Goal: Subscribe to service/newsletter

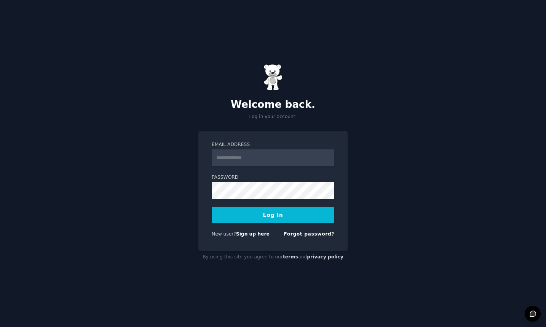
click at [264, 235] on link "Sign up here" at bounding box center [253, 233] width 34 height 5
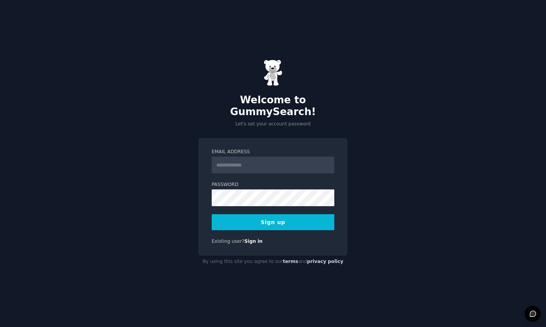
click at [407, 132] on div "Welcome to GummySearch! Let's set your account password Email Address Password …" at bounding box center [273, 163] width 546 height 327
click at [282, 158] on input "Email Address" at bounding box center [273, 164] width 123 height 17
click at [375, 151] on div "Welcome to GummySearch! Let's set your account password Email Address Password …" at bounding box center [273, 163] width 546 height 327
click at [284, 156] on input "Email Address" at bounding box center [273, 164] width 123 height 17
type input "**********"
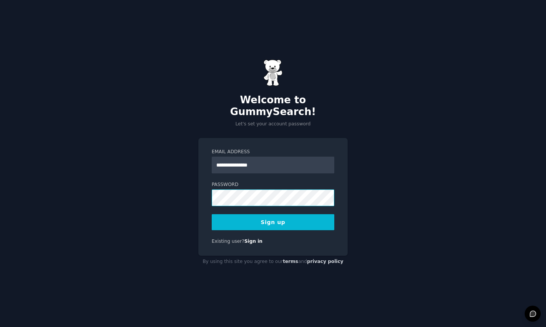
click at [273, 216] on button "Sign up" at bounding box center [273, 222] width 123 height 16
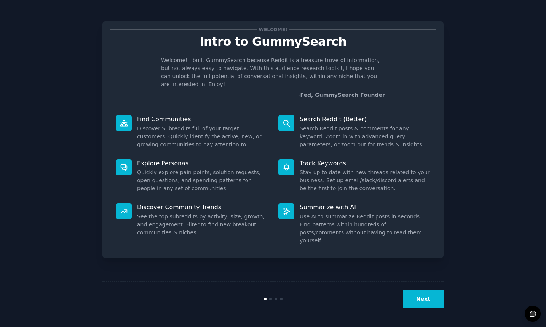
click at [423, 304] on button "Next" at bounding box center [423, 298] width 41 height 19
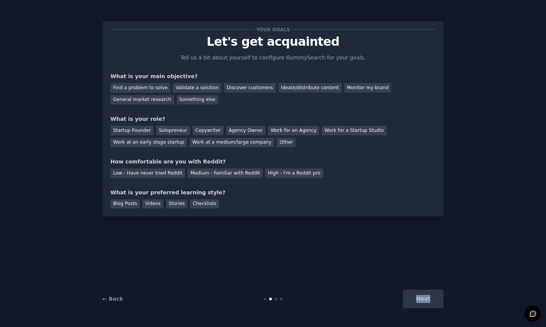
click at [423, 304] on div "Next" at bounding box center [387, 298] width 114 height 19
click at [200, 88] on div "Validate a solution" at bounding box center [197, 88] width 48 height 10
click at [365, 85] on div "Monitor my brand" at bounding box center [367, 88] width 47 height 10
click at [196, 88] on div "Validate a solution" at bounding box center [197, 88] width 48 height 10
click at [206, 101] on div "Something else" at bounding box center [197, 100] width 41 height 10
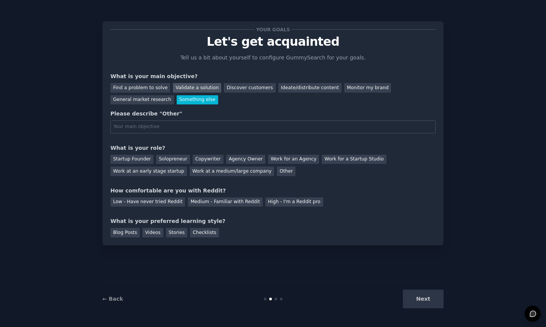
click at [188, 86] on div "Validate a solution" at bounding box center [197, 88] width 48 height 10
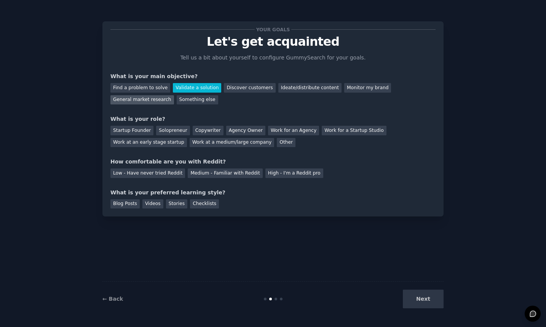
click at [156, 99] on div "General market research" at bounding box center [142, 100] width 64 height 10
click at [277, 143] on div "Other" at bounding box center [286, 143] width 19 height 10
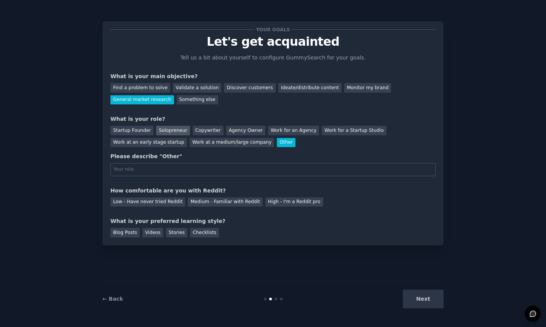
click at [166, 133] on div "Solopreneur" at bounding box center [173, 131] width 34 height 10
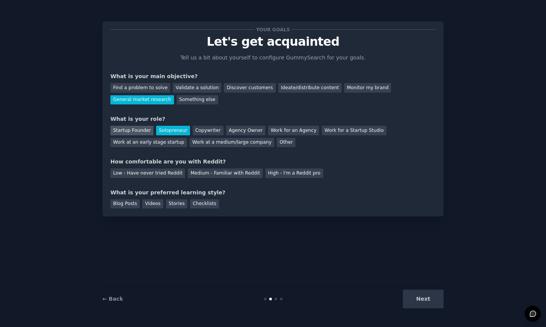
click at [122, 128] on div "Startup Founder" at bounding box center [131, 131] width 43 height 10
click at [251, 176] on div "Medium - Familiar with Reddit" at bounding box center [225, 173] width 75 height 10
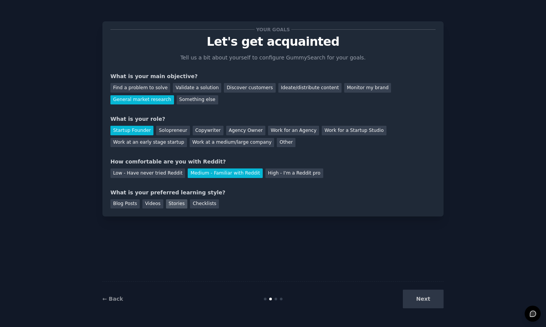
click at [179, 204] on div "Stories" at bounding box center [176, 204] width 21 height 10
click at [439, 302] on button "Next" at bounding box center [423, 298] width 41 height 19
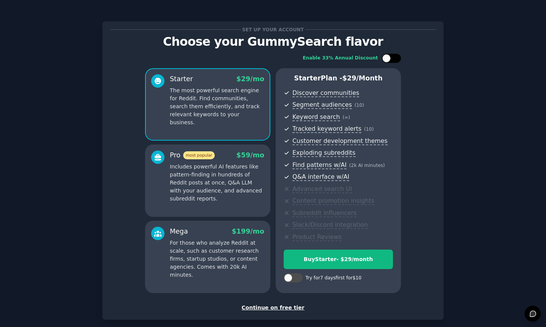
click at [388, 61] on div at bounding box center [386, 58] width 8 height 8
click at [390, 60] on div at bounding box center [391, 58] width 19 height 9
checkbox input "false"
click at [219, 178] on p "Includes powerful AI features like pattern-finding in hundreds of Reddit posts …" at bounding box center [217, 183] width 94 height 40
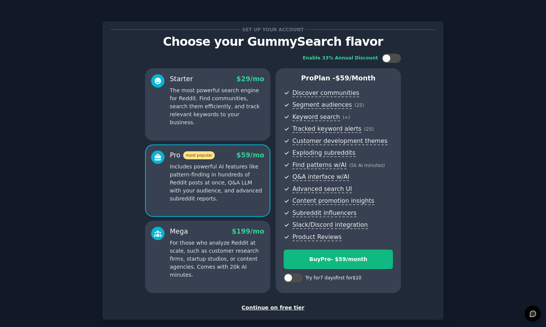
click at [243, 257] on p "For those who analyze Reddit at scale, such as customer research firms, startup…" at bounding box center [217, 259] width 94 height 40
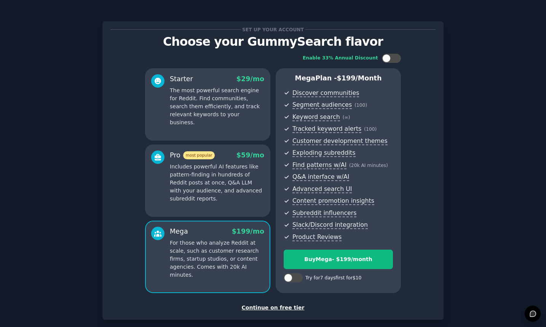
click at [236, 121] on div "Starter $ 29 /mo The most powerful search engine for Reddit. Find communities, …" at bounding box center [207, 104] width 125 height 72
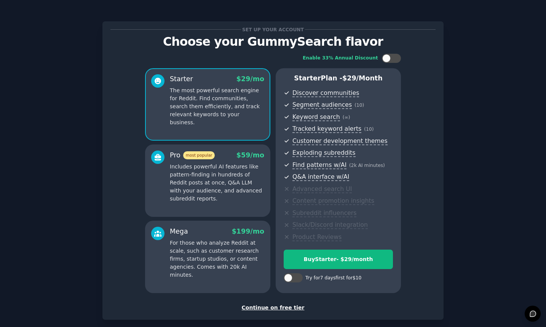
click at [249, 181] on p "Includes powerful AI features like pattern-finding in hundreds of Reddit posts …" at bounding box center [217, 183] width 94 height 40
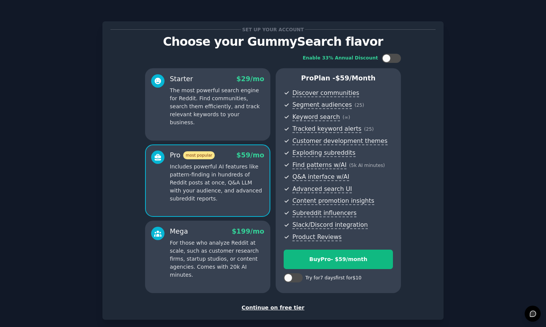
click at [236, 239] on p "For those who analyze Reddit at scale, such as customer research firms, startup…" at bounding box center [217, 259] width 94 height 40
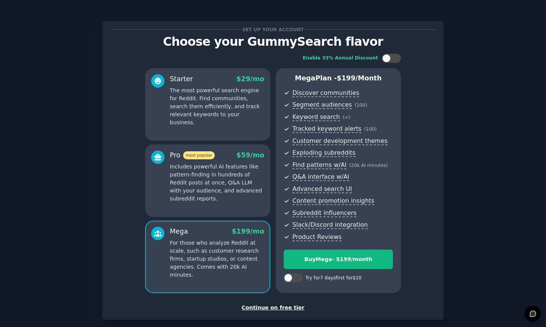
click at [241, 105] on p "The most powerful search engine for Reddit. Find communities, search them effic…" at bounding box center [217, 106] width 94 height 40
